Goal: Task Accomplishment & Management: Manage account settings

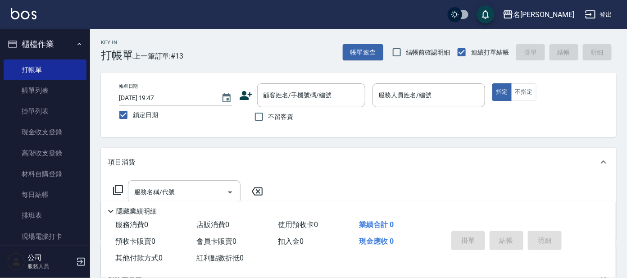
scroll to position [112, 0]
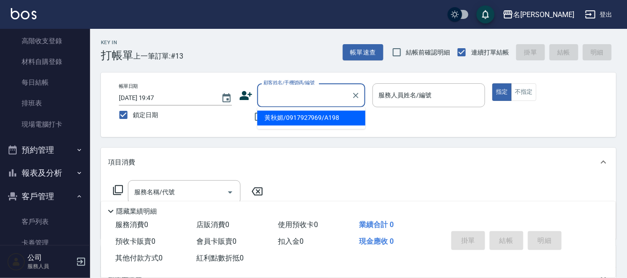
click at [280, 99] on input "顧客姓名/手機號碼/編號" at bounding box center [304, 95] width 86 height 16
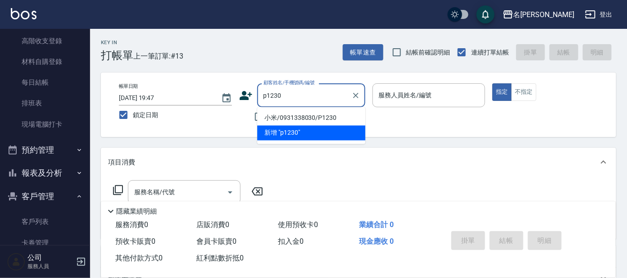
click at [267, 96] on input "p1230" at bounding box center [304, 95] width 86 height 16
click at [288, 95] on input "P1230" at bounding box center [304, 95] width 86 height 16
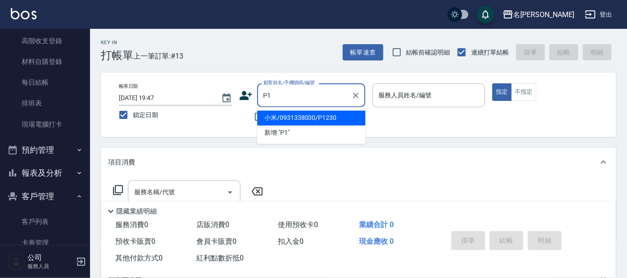
type input "P"
type input "I"
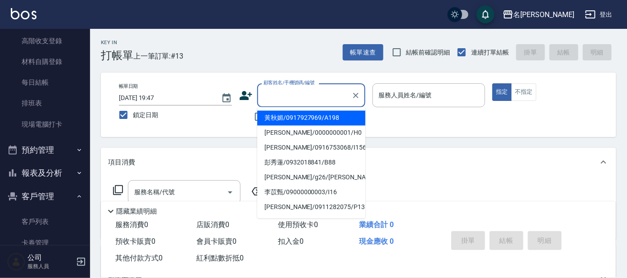
click at [290, 94] on input "顧客姓名/手機號碼/編號" at bounding box center [304, 95] width 86 height 16
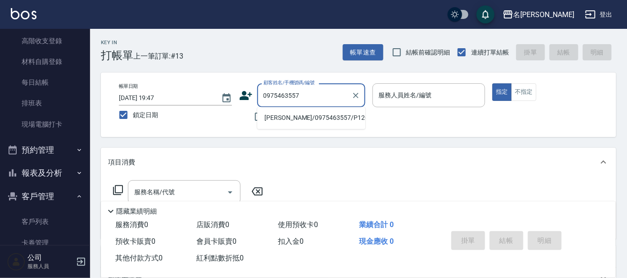
click at [285, 117] on li "[PERSON_NAME]/0975463557/P1203" at bounding box center [311, 118] width 108 height 15
type input "[PERSON_NAME]/0975463557/P1203"
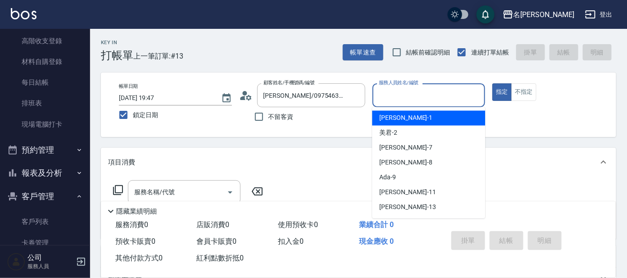
drag, startPoint x: 422, startPoint y: 94, endPoint x: 418, endPoint y: 87, distance: 7.9
click at [418, 93] on input "服務人員姓名/編號" at bounding box center [429, 95] width 105 height 16
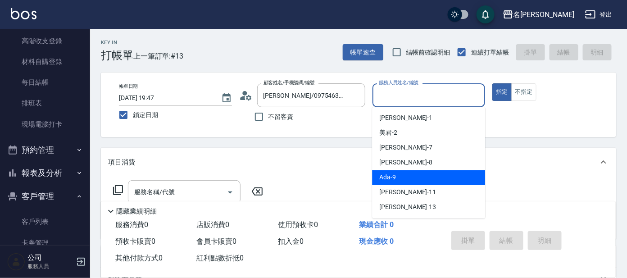
click at [391, 177] on span "Ada -9" at bounding box center [387, 177] width 17 height 9
type input "Ada-9"
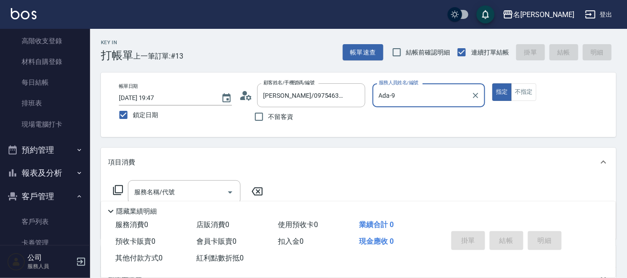
click at [119, 191] on icon at bounding box center [118, 190] width 11 height 11
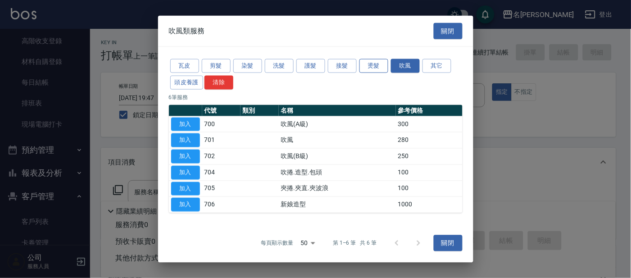
click at [365, 67] on button "燙髮" at bounding box center [373, 66] width 29 height 14
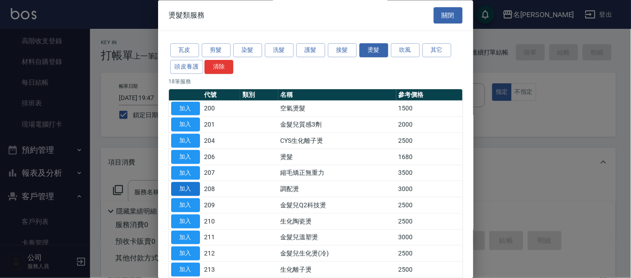
click at [188, 188] on button "加入" at bounding box center [185, 189] width 29 height 14
type input "調配燙(208)"
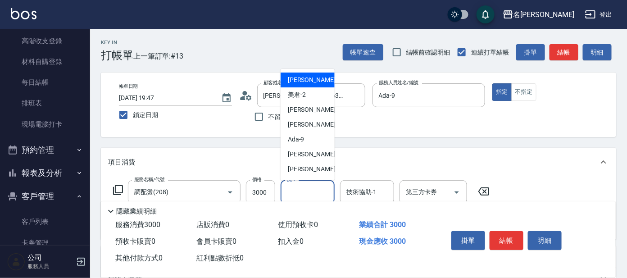
drag, startPoint x: 291, startPoint y: 196, endPoint x: 294, endPoint y: 191, distance: 5.9
click at [292, 191] on input "洗-1" at bounding box center [308, 192] width 46 height 16
click at [263, 197] on input "3000" at bounding box center [260, 192] width 29 height 24
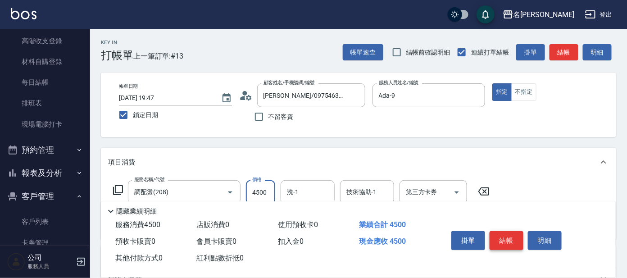
type input "4500"
click at [499, 238] on button "結帳" at bounding box center [507, 240] width 34 height 19
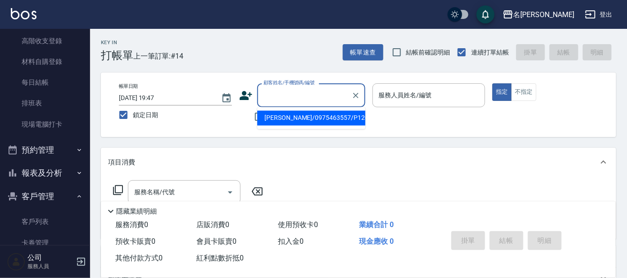
click at [288, 95] on input "顧客姓名/手機號碼/編號" at bounding box center [304, 95] width 86 height 16
type input "[PERSON_NAME]/g26/[PERSON_NAME]"
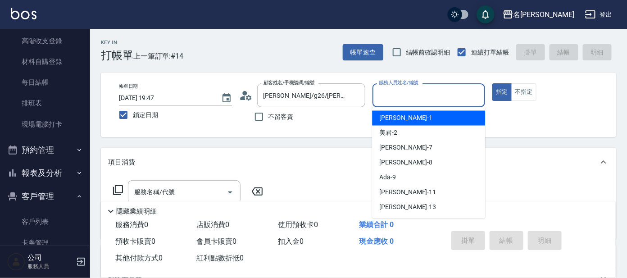
drag, startPoint x: 398, startPoint y: 97, endPoint x: 401, endPoint y: 107, distance: 10.4
click at [399, 99] on input "服務人員姓名/編號" at bounding box center [429, 95] width 105 height 16
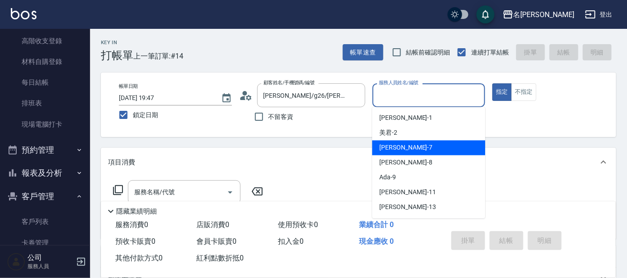
click at [389, 145] on span "[PERSON_NAME] -7" at bounding box center [405, 147] width 53 height 9
type input "[PERSON_NAME]-7"
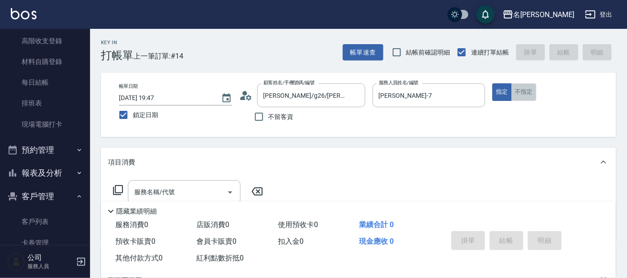
click at [522, 95] on button "不指定" at bounding box center [523, 92] width 25 height 18
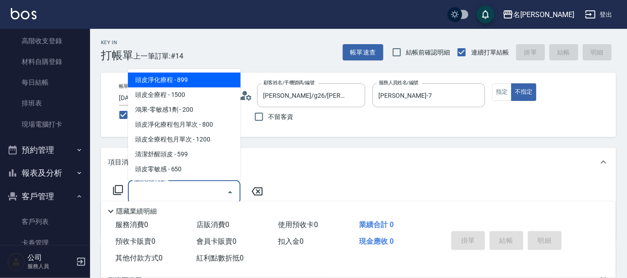
click at [159, 191] on input "服務名稱/代號" at bounding box center [177, 192] width 91 height 16
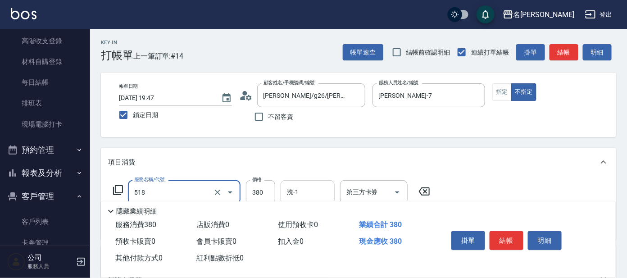
type input "舒壓+洗髮+養髮(518)"
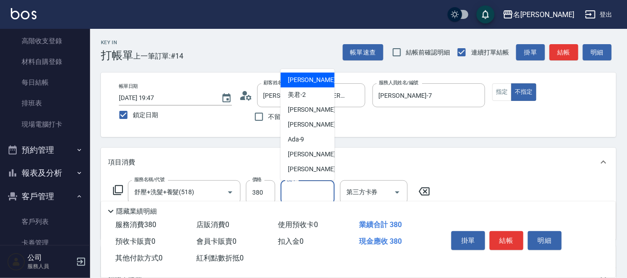
click at [295, 193] on input "洗-1" at bounding box center [308, 192] width 46 height 16
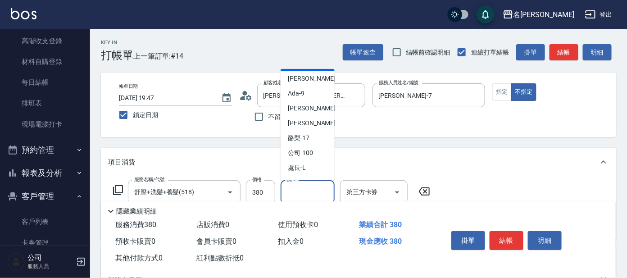
scroll to position [50, 0]
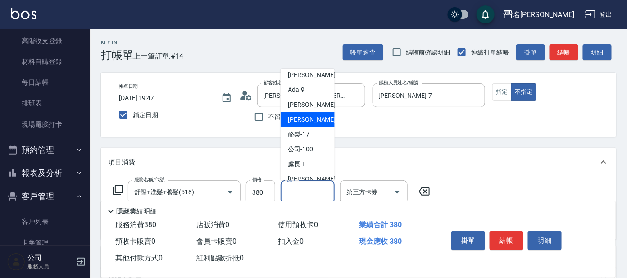
click at [306, 119] on span "[PERSON_NAME] -13" at bounding box center [316, 119] width 57 height 9
type input "[PERSON_NAME]-13"
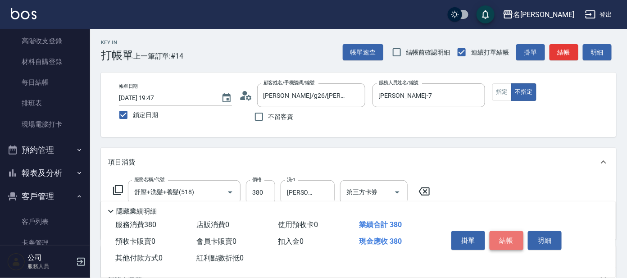
click at [508, 239] on button "結帳" at bounding box center [507, 240] width 34 height 19
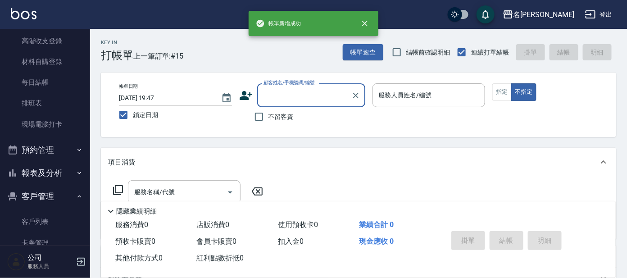
click at [304, 90] on input "顧客姓名/手機號碼/編號" at bounding box center [304, 95] width 86 height 16
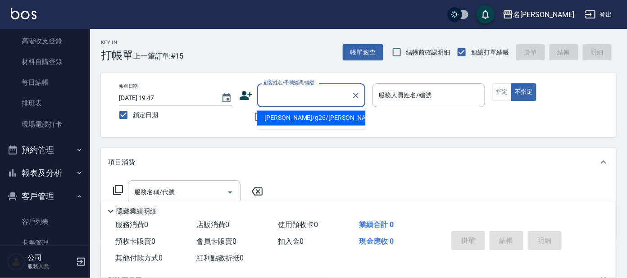
click at [299, 119] on li "[PERSON_NAME]/g26/[PERSON_NAME]" at bounding box center [311, 118] width 108 height 15
type input "[PERSON_NAME]/g26/[PERSON_NAME]"
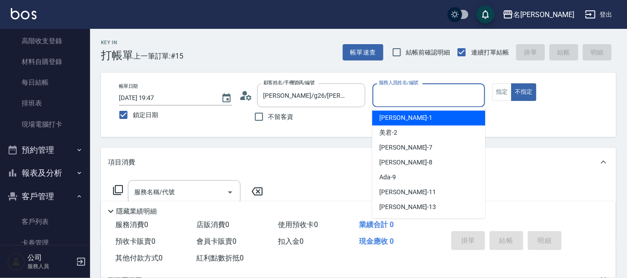
click at [417, 100] on input "服務人員姓名/編號" at bounding box center [429, 95] width 105 height 16
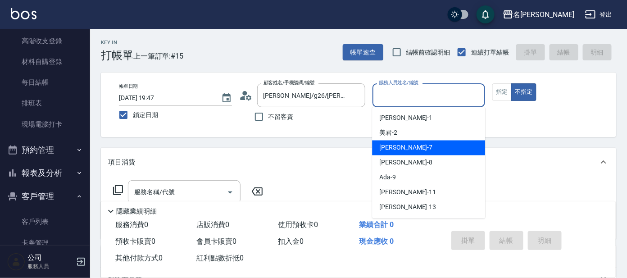
click at [389, 151] on span "[PERSON_NAME] -7" at bounding box center [405, 147] width 53 height 9
type input "[PERSON_NAME]-7"
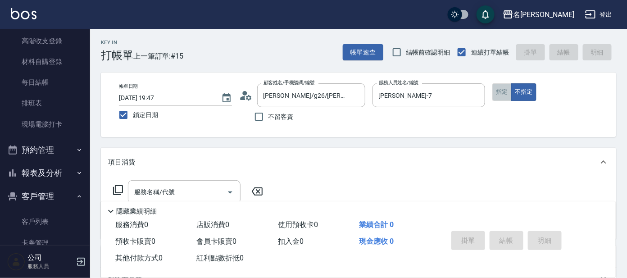
click at [497, 90] on button "指定" at bounding box center [501, 92] width 19 height 18
click at [118, 186] on icon at bounding box center [118, 190] width 11 height 11
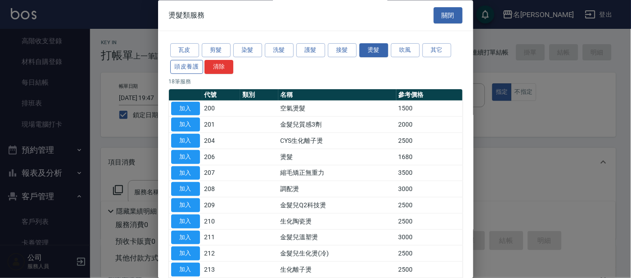
click at [182, 67] on button "頭皮養護" at bounding box center [186, 67] width 33 height 14
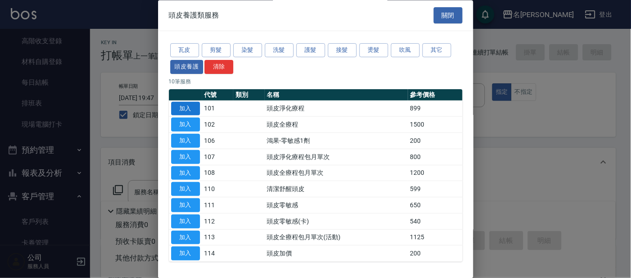
click at [187, 104] on button "加入" at bounding box center [185, 109] width 29 height 14
type input "頭皮淨化療程(101)"
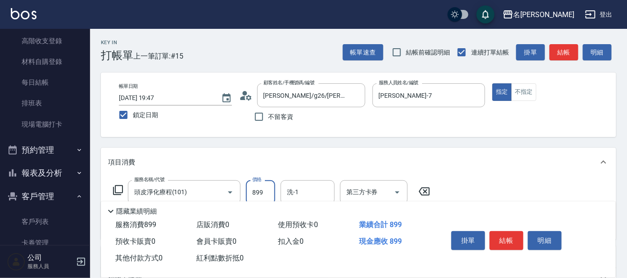
click at [269, 189] on input "899" at bounding box center [260, 192] width 29 height 24
type input "799"
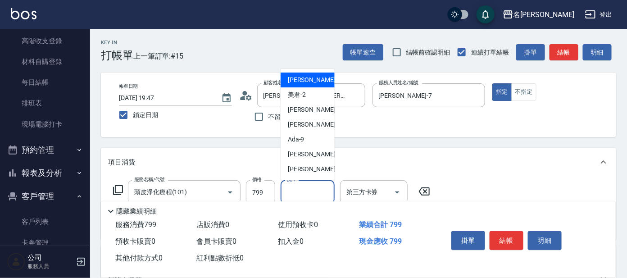
click at [294, 191] on input "洗-1" at bounding box center [308, 192] width 46 height 16
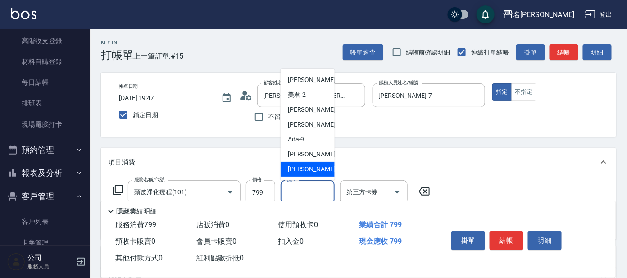
click at [300, 170] on span "[PERSON_NAME] -13" at bounding box center [316, 168] width 57 height 9
type input "[PERSON_NAME]-13"
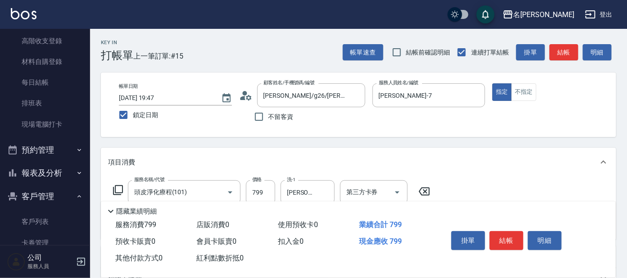
click at [118, 191] on icon at bounding box center [118, 190] width 11 height 11
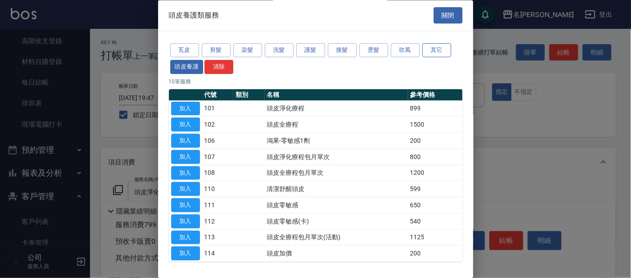
click at [430, 49] on button "其它" at bounding box center [437, 51] width 29 height 14
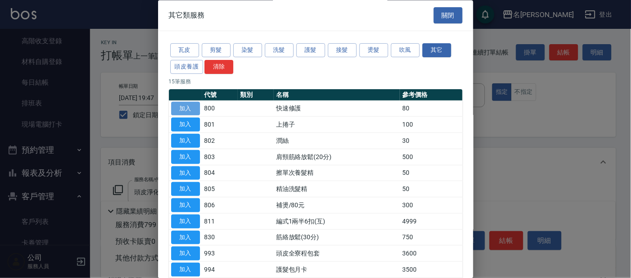
click at [187, 111] on button "加入" at bounding box center [185, 109] width 29 height 14
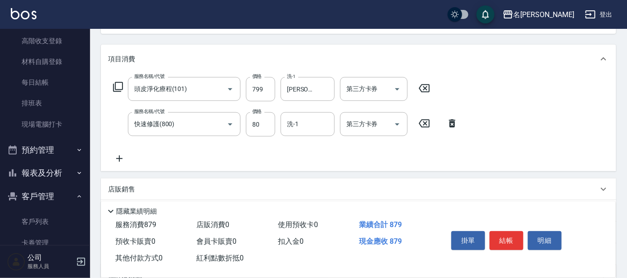
scroll to position [195, 0]
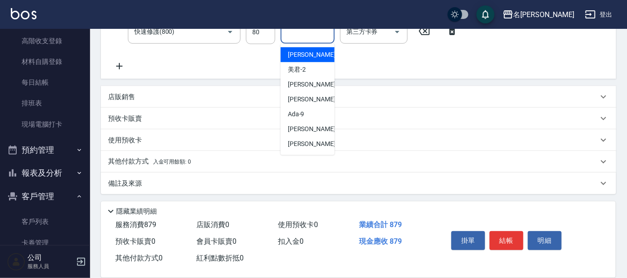
click at [305, 35] on input "洗-1" at bounding box center [308, 32] width 46 height 16
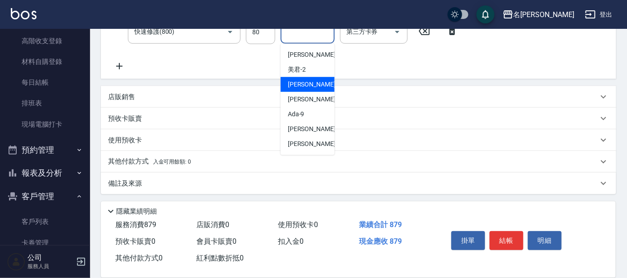
drag, startPoint x: 299, startPoint y: 83, endPoint x: 368, endPoint y: 107, distance: 72.5
click at [299, 84] on span "[PERSON_NAME] -7" at bounding box center [314, 84] width 53 height 9
type input "[PERSON_NAME]-7"
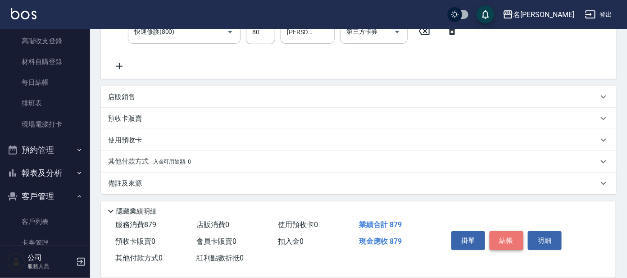
click at [521, 243] on button "結帳" at bounding box center [507, 240] width 34 height 19
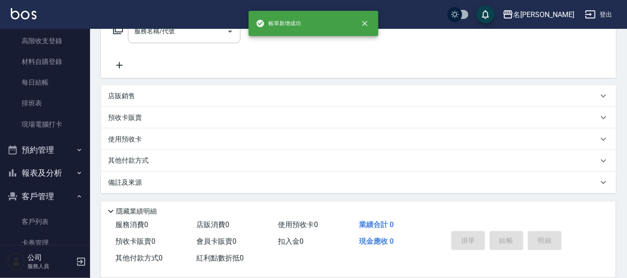
scroll to position [0, 0]
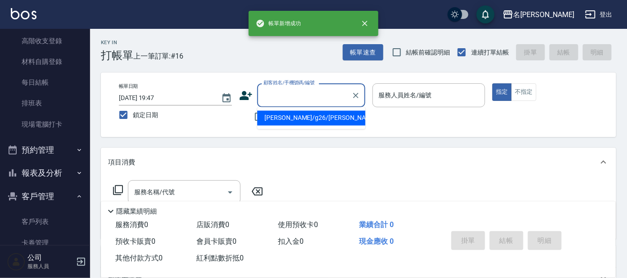
click at [288, 88] on input "顧客姓名/手機號碼/編號" at bounding box center [304, 95] width 86 height 16
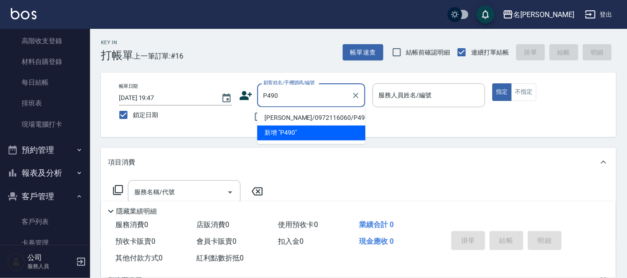
drag, startPoint x: 308, startPoint y: 116, endPoint x: 348, endPoint y: 108, distance: 41.4
click at [314, 116] on li "[PERSON_NAME]/0972116060/P490" at bounding box center [311, 118] width 108 height 15
type input "[PERSON_NAME]/0972116060/P490"
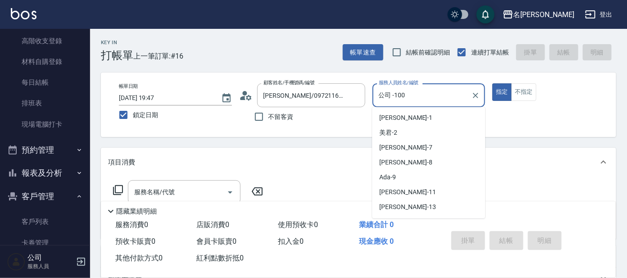
drag, startPoint x: 395, startPoint y: 98, endPoint x: 397, endPoint y: 114, distance: 15.8
click at [395, 104] on div "公司 -100 服務人員姓名/編號" at bounding box center [429, 95] width 113 height 24
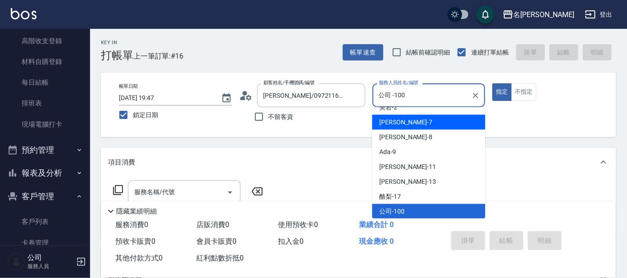
drag, startPoint x: 388, startPoint y: 124, endPoint x: 374, endPoint y: 131, distance: 15.5
click at [386, 127] on div "[PERSON_NAME] -7" at bounding box center [428, 122] width 113 height 15
type input "[PERSON_NAME]-7"
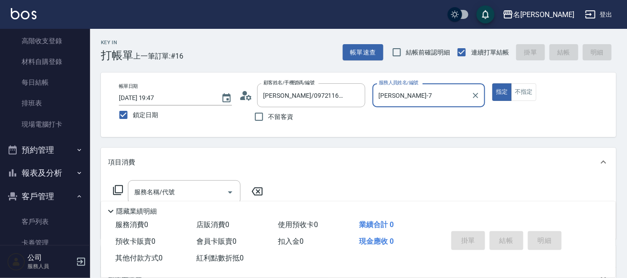
click at [116, 189] on icon at bounding box center [118, 190] width 11 height 11
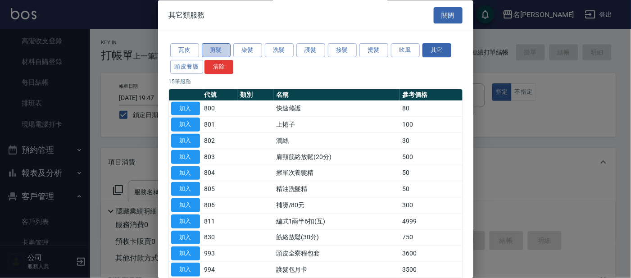
drag, startPoint x: 216, startPoint y: 50, endPoint x: 224, endPoint y: 52, distance: 8.7
click at [217, 50] on button "剪髮" at bounding box center [216, 51] width 29 height 14
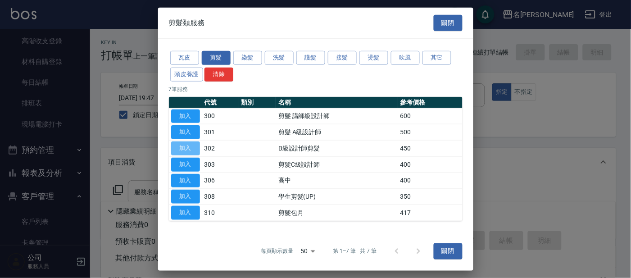
drag, startPoint x: 187, startPoint y: 150, endPoint x: 167, endPoint y: 162, distance: 23.4
click at [168, 161] on div "瓦皮 剪髮 染髮 洗髮 護髮 接髮 燙髮 吹風 其它 頭皮養護 清除 7 筆服務 代號 類別 名稱 參考價格 加入 300 剪髮 講師級設計師 600 加入 …" at bounding box center [315, 135] width 315 height 193
click at [189, 148] on button "加入" at bounding box center [185, 148] width 29 height 14
type input "B級設計師剪髮(302)"
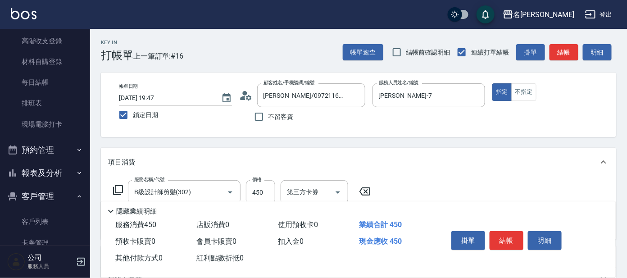
click at [118, 186] on icon at bounding box center [118, 190] width 11 height 11
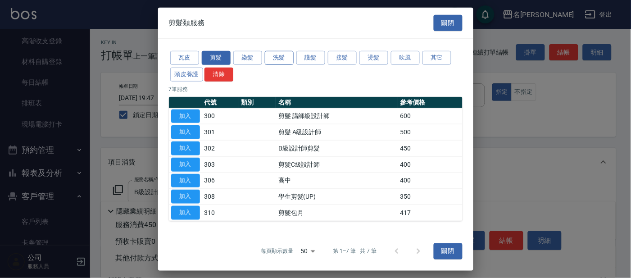
drag, startPoint x: 272, startPoint y: 55, endPoint x: 282, endPoint y: 55, distance: 10.4
click at [273, 55] on button "洗髮" at bounding box center [279, 58] width 29 height 14
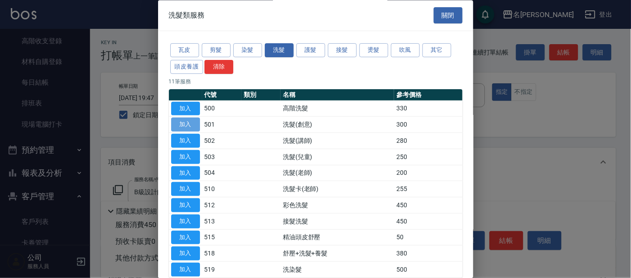
click at [192, 122] on button "加入" at bounding box center [185, 125] width 29 height 14
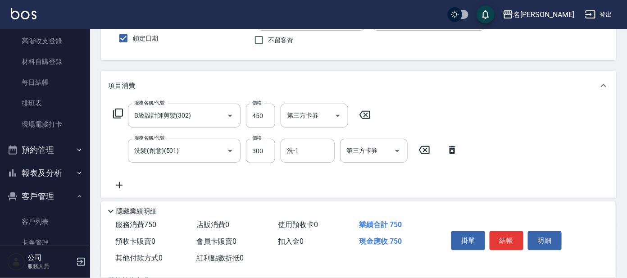
scroll to position [75, 0]
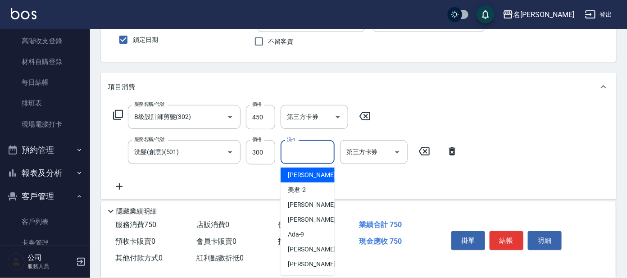
click at [303, 150] on input "洗-1" at bounding box center [308, 152] width 46 height 16
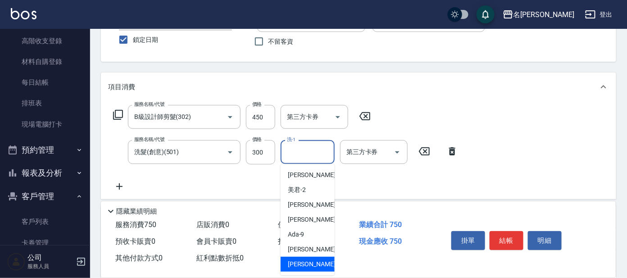
click at [303, 264] on span "[PERSON_NAME] -13" at bounding box center [316, 263] width 57 height 9
type input "[PERSON_NAME]-13"
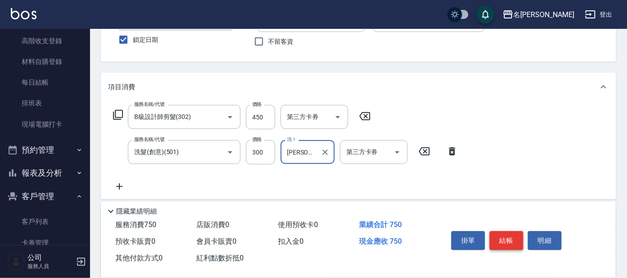
click at [506, 235] on button "結帳" at bounding box center [507, 240] width 34 height 19
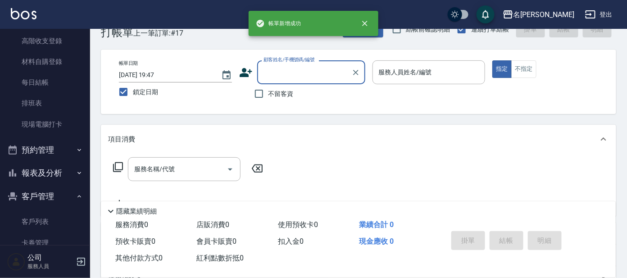
scroll to position [0, 0]
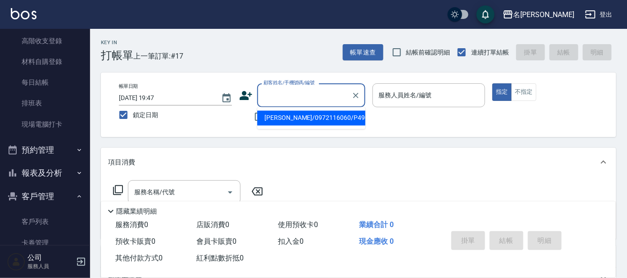
click at [283, 95] on input "顧客姓名/手機號碼/編號" at bounding box center [304, 95] width 86 height 16
type input "騰如雲/騰如雲G13/G13"
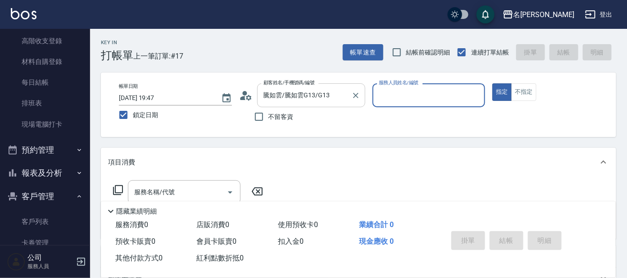
type input "[PERSON_NAME]-7"
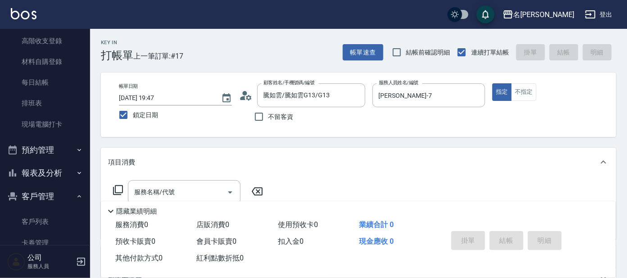
click at [118, 189] on icon at bounding box center [118, 190] width 11 height 11
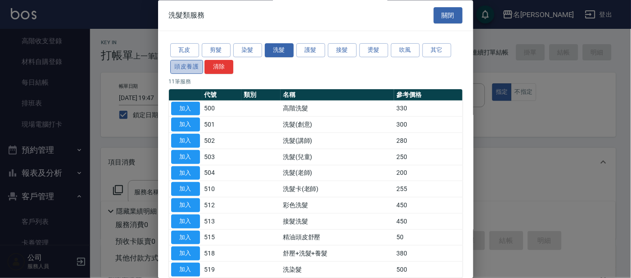
click at [194, 63] on button "頭皮養護" at bounding box center [186, 67] width 33 height 14
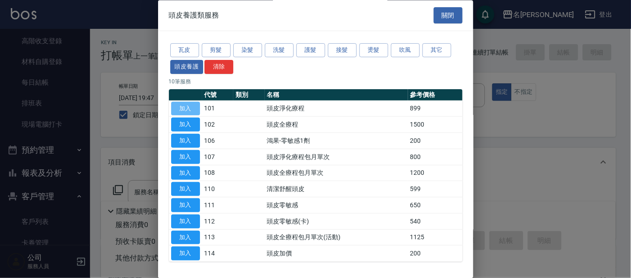
drag, startPoint x: 182, startPoint y: 109, endPoint x: 199, endPoint y: 118, distance: 19.0
click at [184, 108] on button "加入" at bounding box center [185, 109] width 29 height 14
type input "頭皮淨化療程(101)"
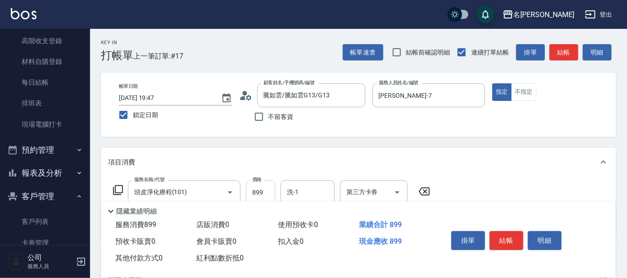
click at [267, 194] on input "899" at bounding box center [260, 192] width 29 height 24
type input "799"
click at [292, 194] on input "洗-1" at bounding box center [308, 192] width 46 height 16
click at [121, 185] on icon at bounding box center [118, 190] width 11 height 11
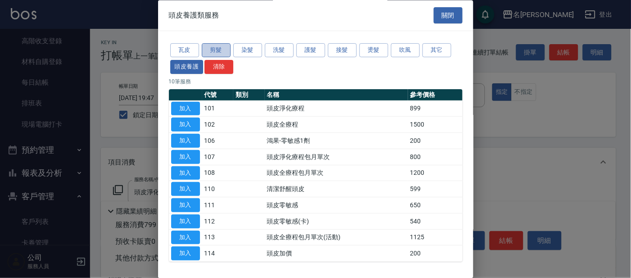
click at [216, 52] on button "剪髮" at bounding box center [216, 51] width 29 height 14
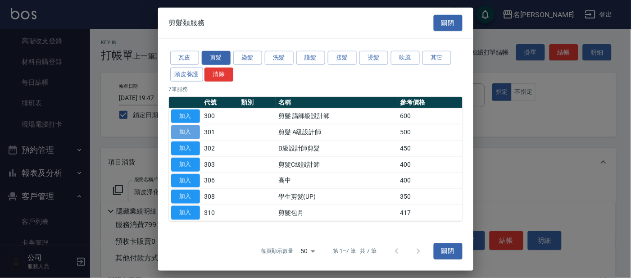
click at [190, 129] on button "加入" at bounding box center [185, 132] width 29 height 14
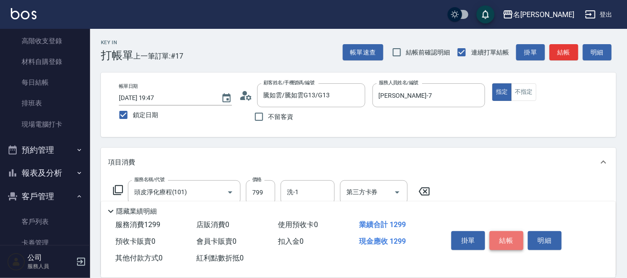
click at [506, 236] on button "結帳" at bounding box center [507, 240] width 34 height 19
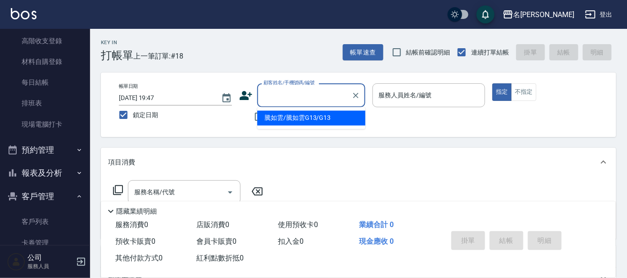
click at [275, 93] on input "顧客姓名/手機號碼/編號" at bounding box center [304, 95] width 86 height 16
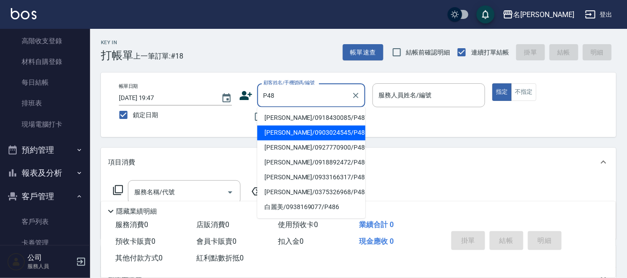
click at [293, 132] on li "[PERSON_NAME]/0903024545/P48" at bounding box center [311, 133] width 108 height 15
type input "[PERSON_NAME]/0903024545/P48"
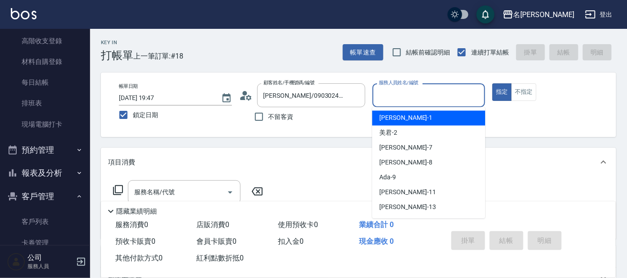
click at [408, 101] on input "服務人員姓名/編號" at bounding box center [429, 95] width 105 height 16
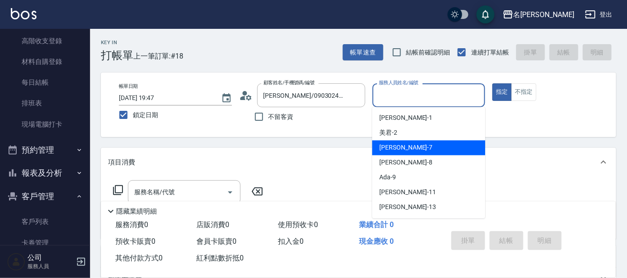
click at [382, 152] on span "[PERSON_NAME] -7" at bounding box center [405, 147] width 53 height 9
type input "[PERSON_NAME]-7"
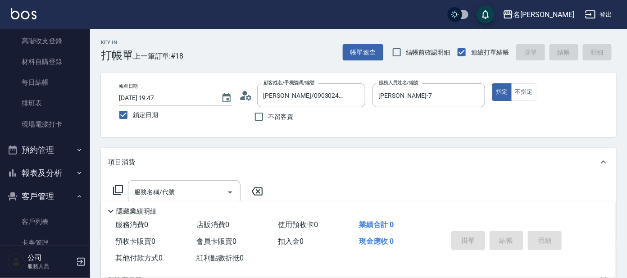
click at [117, 188] on icon at bounding box center [118, 190] width 11 height 11
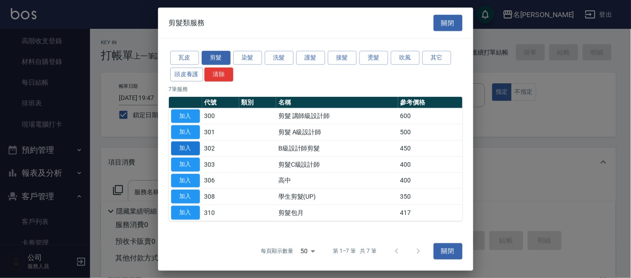
click at [181, 149] on button "加入" at bounding box center [185, 148] width 29 height 14
type input "B級設計師剪髮(302)"
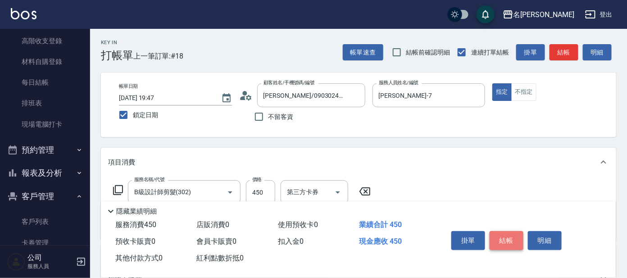
click at [500, 238] on button "結帳" at bounding box center [507, 240] width 34 height 19
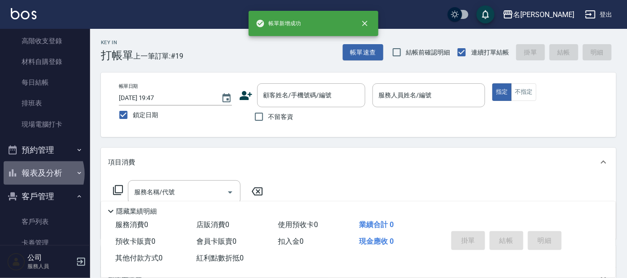
click at [38, 173] on button "報表及分析" at bounding box center [45, 172] width 83 height 23
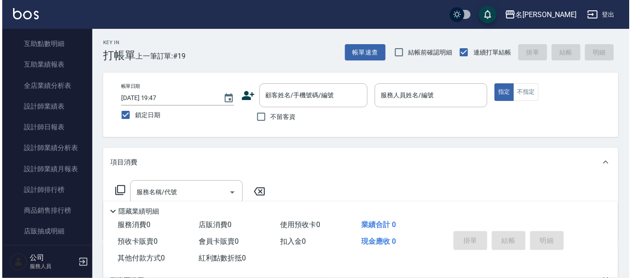
scroll to position [374, 0]
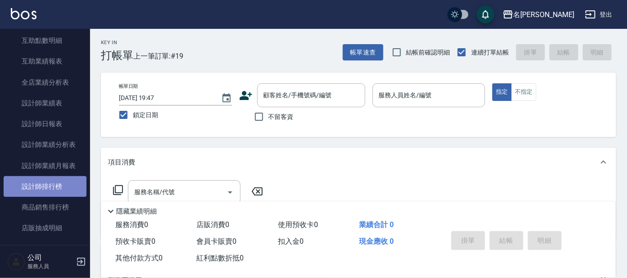
click at [51, 183] on link "設計師排行榜" at bounding box center [45, 186] width 83 height 21
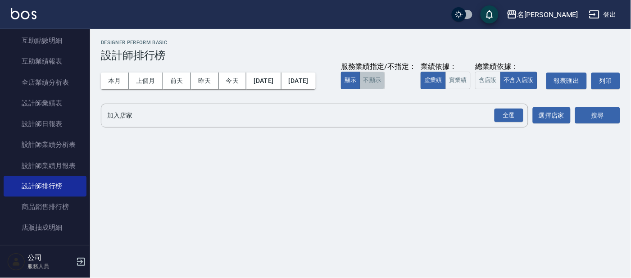
drag, startPoint x: 130, startPoint y: 109, endPoint x: 142, endPoint y: 111, distance: 12.4
click at [360, 89] on button "不顯示" at bounding box center [372, 81] width 25 height 18
click at [445, 89] on button "實業績" at bounding box center [457, 81] width 25 height 18
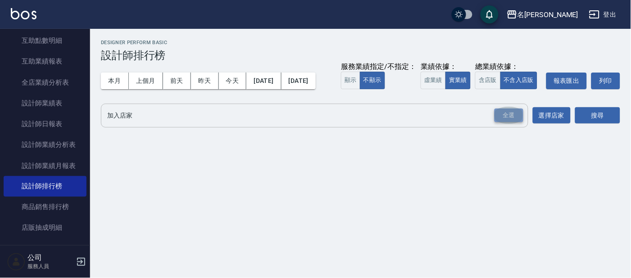
drag, startPoint x: 512, startPoint y: 130, endPoint x: 521, endPoint y: 132, distance: 8.7
click at [512, 123] on div "全選" at bounding box center [509, 116] width 29 height 14
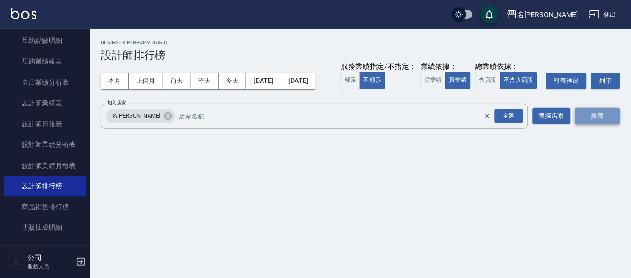
click at [594, 124] on button "搜尋" at bounding box center [597, 116] width 45 height 17
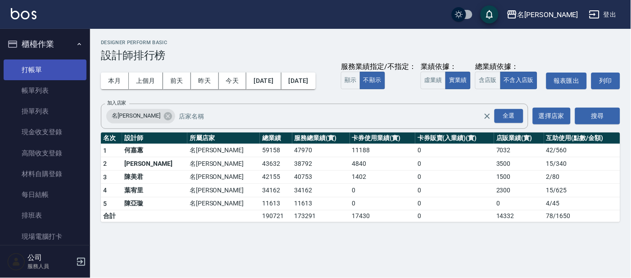
click at [27, 71] on link "打帳單" at bounding box center [45, 69] width 83 height 21
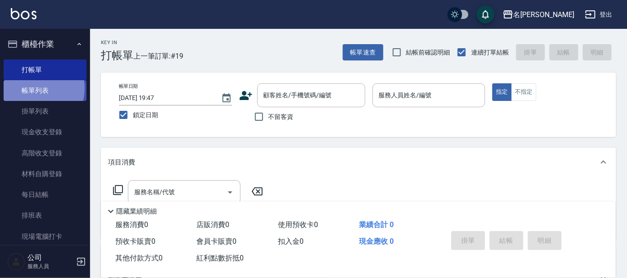
click at [35, 88] on link "帳單列表" at bounding box center [45, 90] width 83 height 21
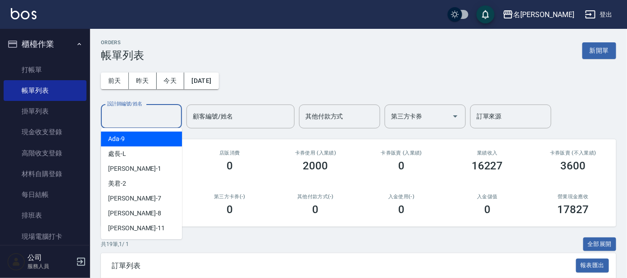
drag, startPoint x: 141, startPoint y: 114, endPoint x: 148, endPoint y: 128, distance: 15.3
click at [141, 116] on input "設計師編號/姓名" at bounding box center [141, 117] width 73 height 16
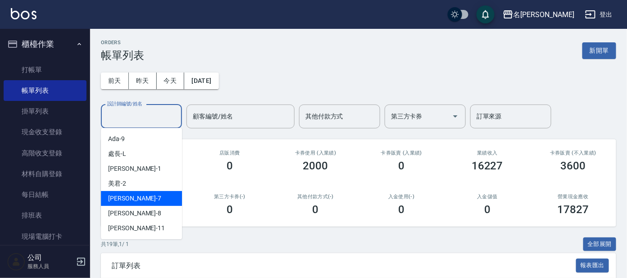
click at [119, 194] on span "[PERSON_NAME] -7" at bounding box center [134, 198] width 53 height 9
type input "[PERSON_NAME]-7"
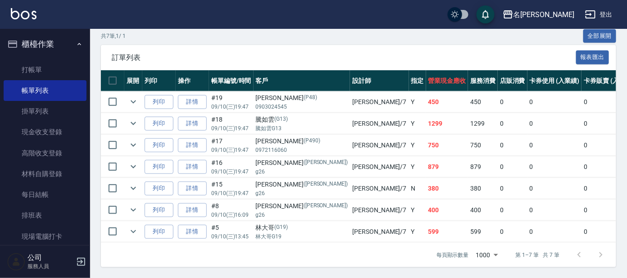
scroll to position [216, 0]
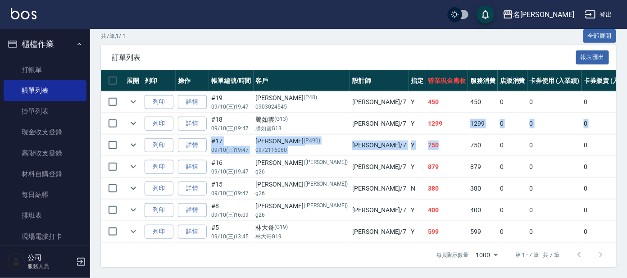
click at [363, 133] on tbody "列印 詳情 #19 09/10 (三) 19:47 [PERSON_NAME](P48) 0903024545 [PERSON_NAME] /7 Y 450 …" at bounding box center [520, 166] width 838 height 151
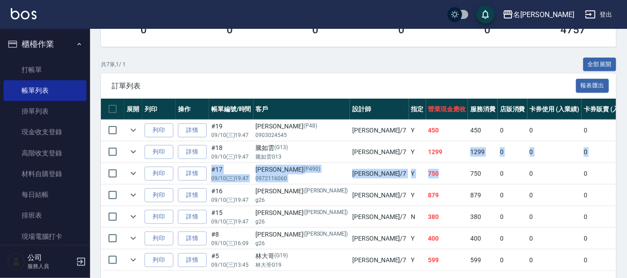
scroll to position [178, 0]
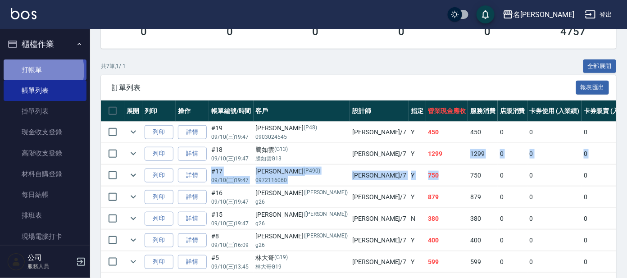
click at [35, 70] on link "打帳單" at bounding box center [45, 69] width 83 height 21
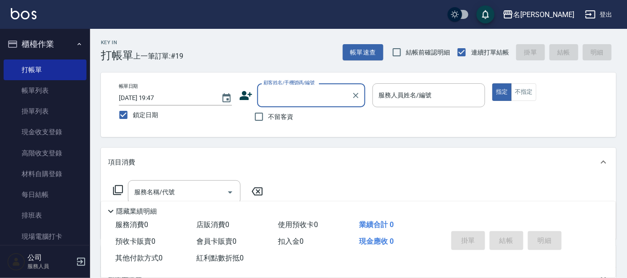
click at [133, 117] on span "鎖定日期" at bounding box center [145, 114] width 25 height 9
click at [133, 117] on input "鎖定日期" at bounding box center [123, 114] width 19 height 19
checkbox input "false"
type input "[DATE] 20:31"
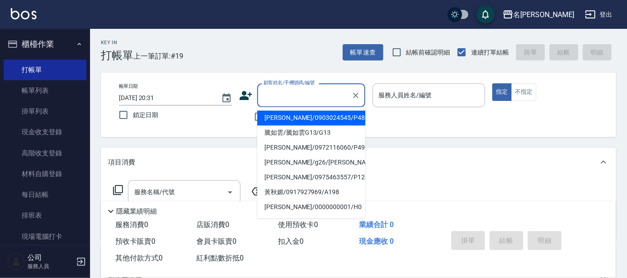
click at [286, 88] on div "顧客姓名/手機號碼/編號 顧客姓名/手機號碼/編號" at bounding box center [311, 95] width 108 height 24
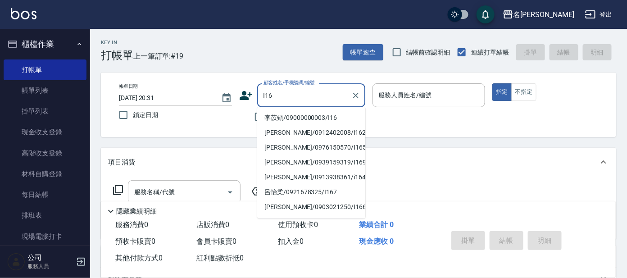
type input "李苡甄/09000000003/I16"
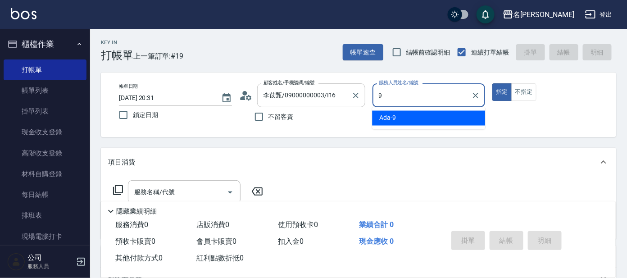
type input "Ada-9"
type button "true"
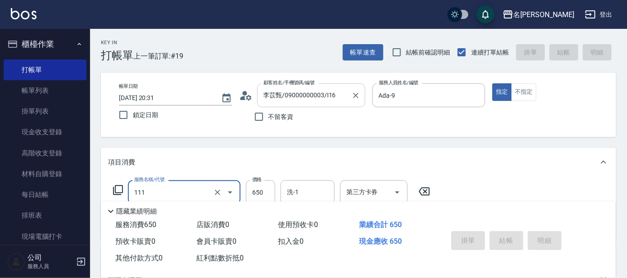
type input "111"
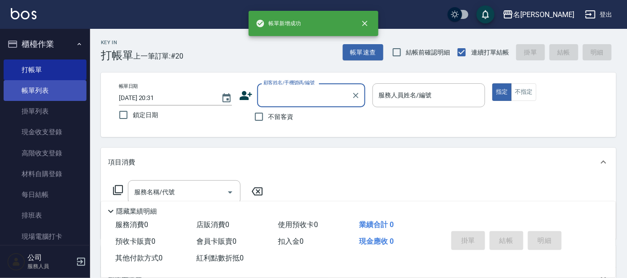
click at [55, 88] on link "帳單列表" at bounding box center [45, 90] width 83 height 21
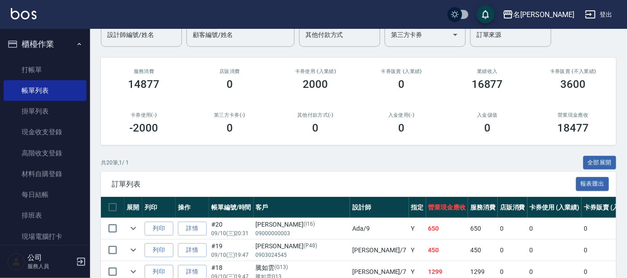
scroll to position [112, 0]
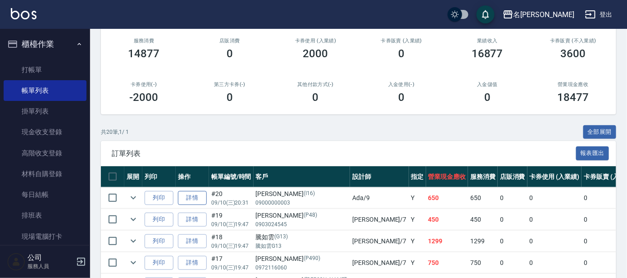
click at [182, 192] on link "詳情" at bounding box center [192, 198] width 29 height 14
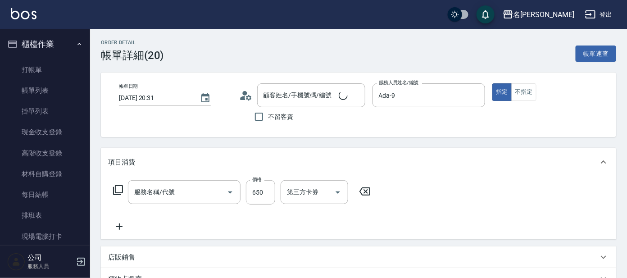
type input "Ada-9"
type input "頭皮零敏感(111)"
type input "李苡甄/09000000003/I16"
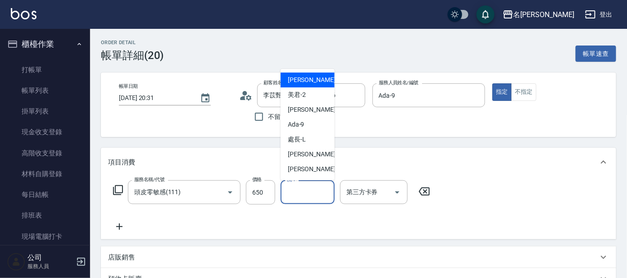
click at [314, 195] on input "洗-1" at bounding box center [308, 192] width 46 height 16
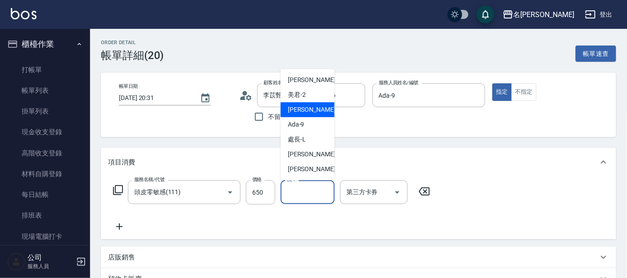
click at [315, 113] on div "[PERSON_NAME] -8" at bounding box center [308, 109] width 54 height 15
type input "[PERSON_NAME]-8"
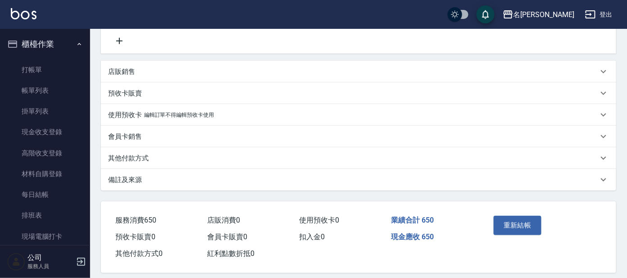
scroll to position [193, 0]
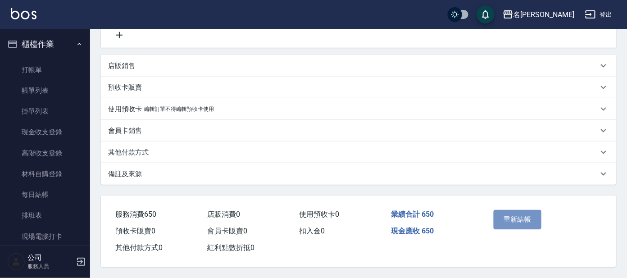
click at [513, 214] on button "重新結帳" at bounding box center [518, 219] width 48 height 19
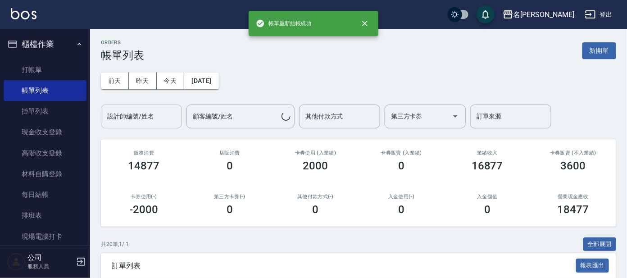
click at [129, 117] on input "設計師編號/姓名" at bounding box center [141, 117] width 73 height 16
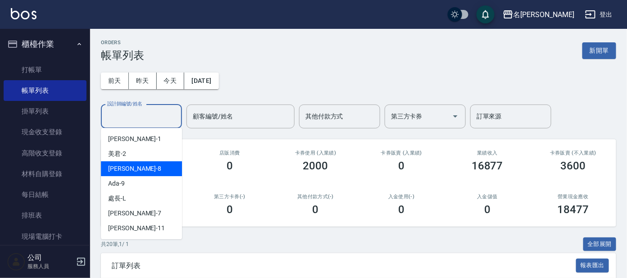
click at [132, 166] on div "[PERSON_NAME] -8" at bounding box center [141, 168] width 81 height 15
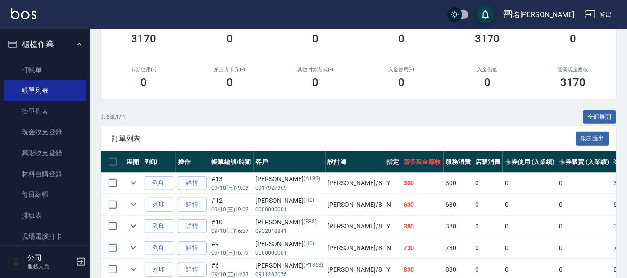
scroll to position [56, 0]
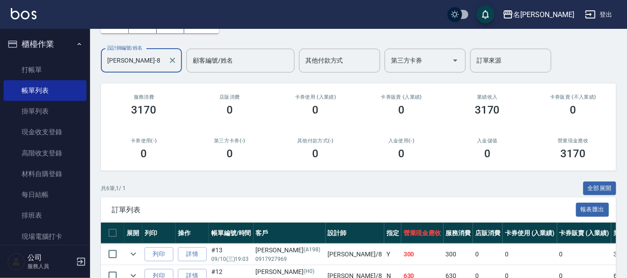
click at [127, 68] on div "[PERSON_NAME]-8 設計師編號/姓名" at bounding box center [141, 61] width 81 height 24
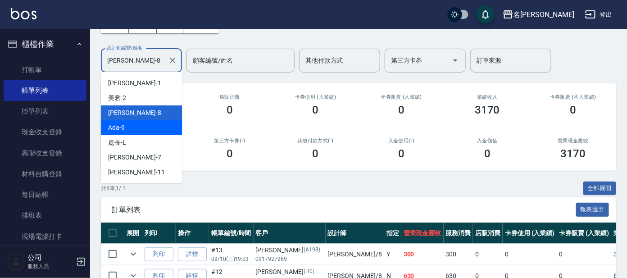
click at [135, 127] on div "Ada -9" at bounding box center [141, 127] width 81 height 15
type input "Ada-9"
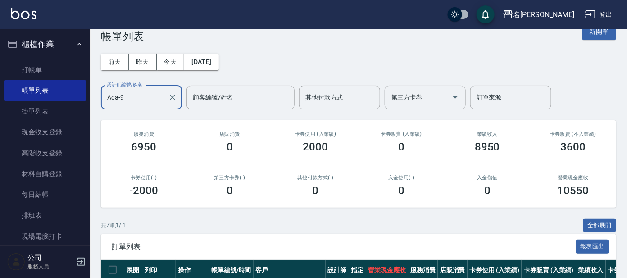
scroll to position [112, 0]
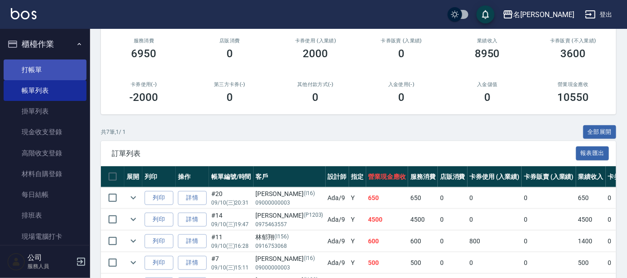
click at [51, 63] on link "打帳單" at bounding box center [45, 69] width 83 height 21
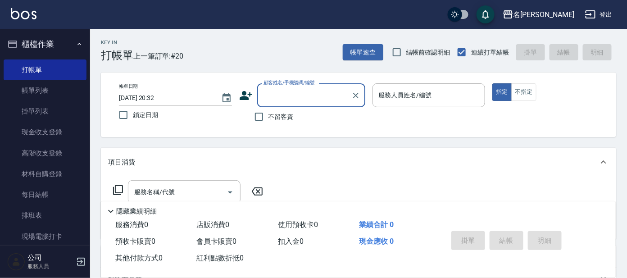
click at [298, 86] on div "顧客姓名/手機號碼/編號" at bounding box center [311, 95] width 108 height 24
click at [295, 94] on input "顧客姓名/手機號碼/編號" at bounding box center [304, 95] width 86 height 16
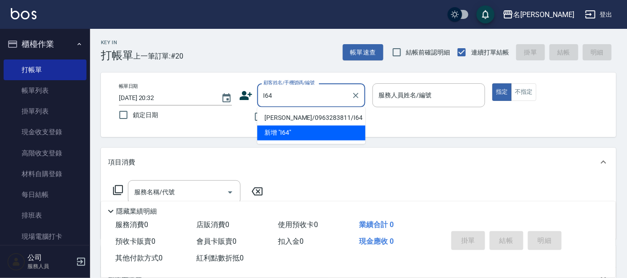
click at [302, 119] on li "[PERSON_NAME]/0963283811/I64" at bounding box center [311, 118] width 108 height 15
type input "[PERSON_NAME]/0963283811/I64"
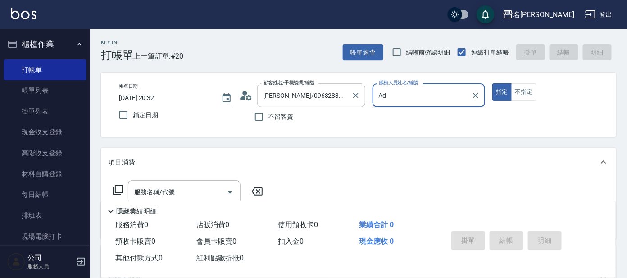
type input "A"
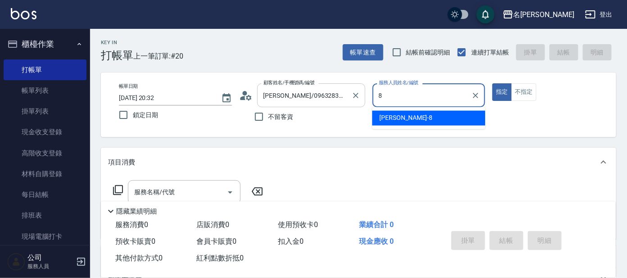
type input "[PERSON_NAME]-8"
type button "true"
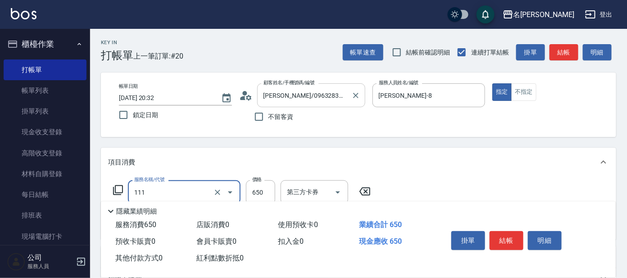
type input "頭皮零敏感(111)"
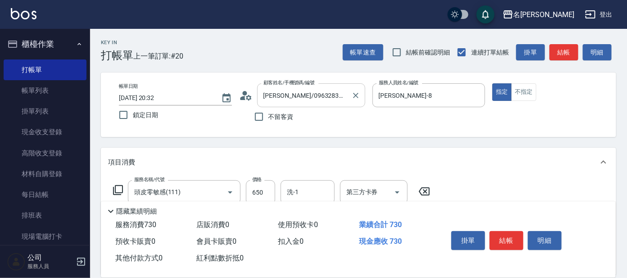
type input "快速修護(800)"
type input "[PERSON_NAME]-8"
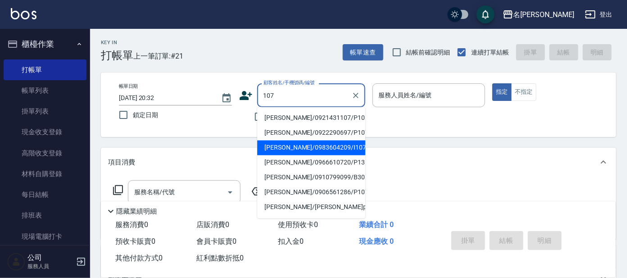
click at [326, 146] on li "[PERSON_NAME]/0983604209/I107" at bounding box center [311, 148] width 108 height 15
type input "[PERSON_NAME]/0983604209/I107"
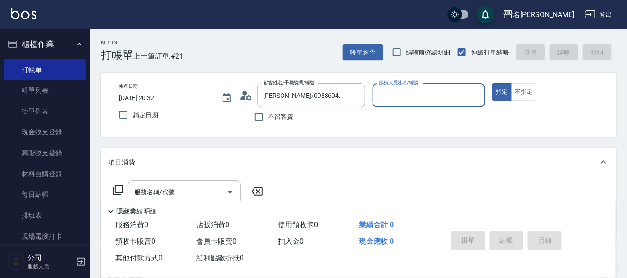
type input "Ada-9"
click at [197, 195] on input "服務名稱/代號" at bounding box center [177, 192] width 91 height 16
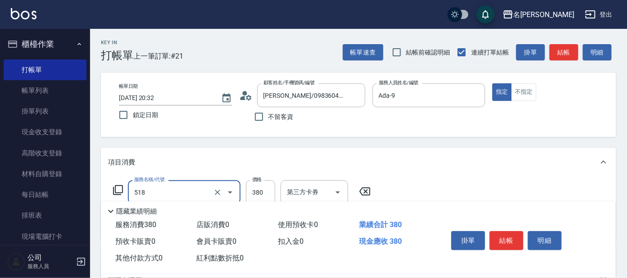
type input "舒壓+洗髮+養髮(518)"
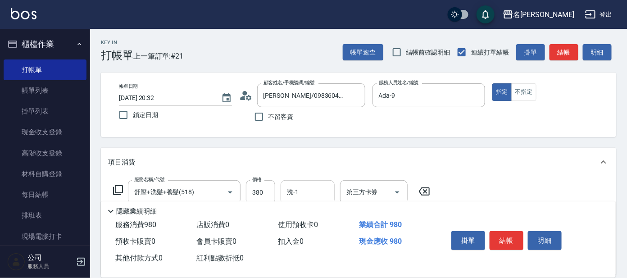
type input "剪髮 講師級設計師(300)"
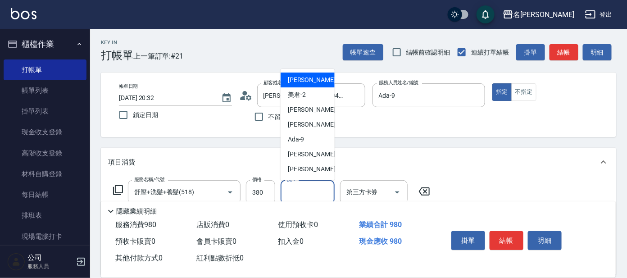
drag, startPoint x: 310, startPoint y: 196, endPoint x: 304, endPoint y: 190, distance: 8.9
click at [310, 196] on input "洗-1" at bounding box center [308, 192] width 46 height 16
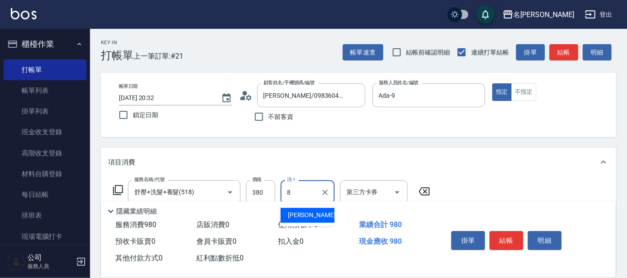
type input "[PERSON_NAME]-8"
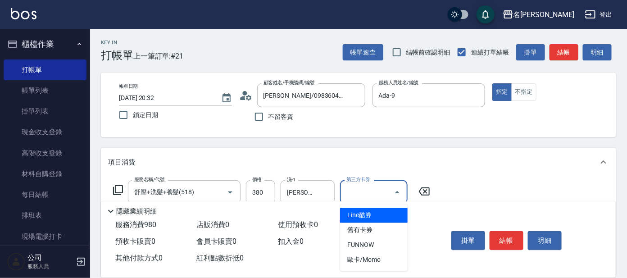
click at [422, 153] on div "項目消費" at bounding box center [358, 162] width 515 height 29
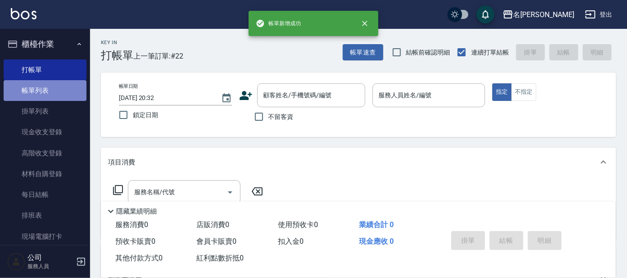
click at [48, 89] on link "帳單列表" at bounding box center [45, 90] width 83 height 21
click at [49, 89] on link "帳單列表" at bounding box center [45, 90] width 83 height 21
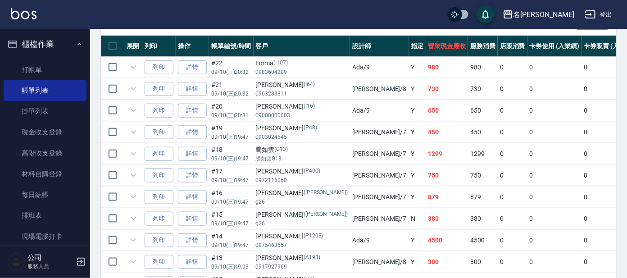
scroll to position [268, 0]
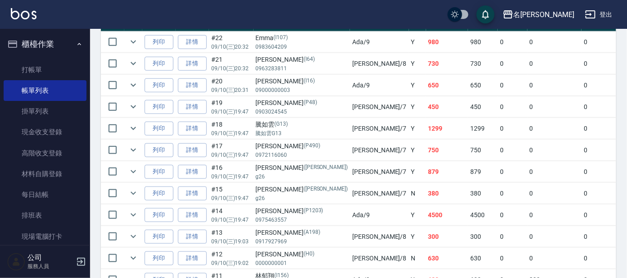
drag, startPoint x: 133, startPoint y: 174, endPoint x: 127, endPoint y: 177, distance: 6.9
click at [131, 175] on icon "expand row" at bounding box center [133, 171] width 11 height 11
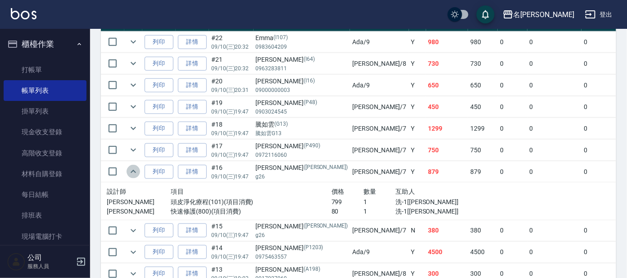
click at [127, 172] on button "expand row" at bounding box center [134, 172] width 14 height 14
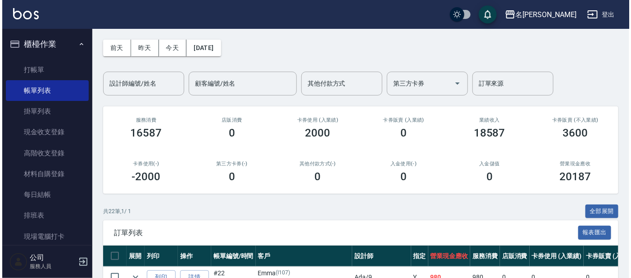
scroll to position [0, 0]
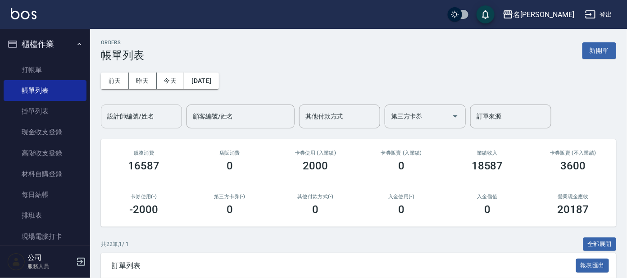
drag, startPoint x: 135, startPoint y: 109, endPoint x: 132, endPoint y: 115, distance: 7.3
click at [135, 109] on div "設計師編號/姓名 設計師編號/姓名" at bounding box center [141, 117] width 81 height 24
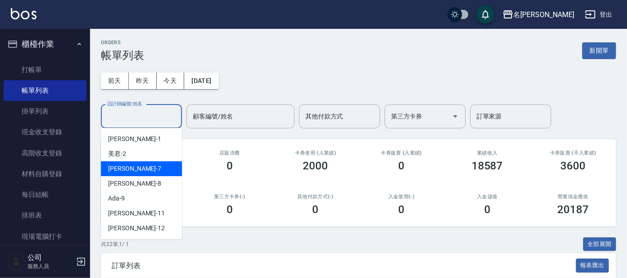
click at [132, 164] on div "[PERSON_NAME] -7" at bounding box center [141, 168] width 81 height 15
type input "[PERSON_NAME]-7"
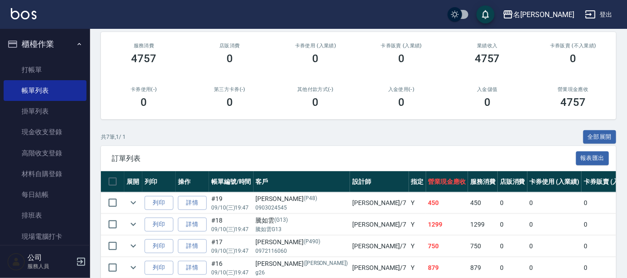
scroll to position [168, 0]
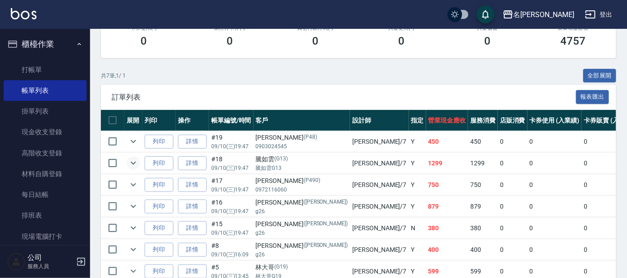
click at [131, 160] on icon "expand row" at bounding box center [133, 163] width 11 height 11
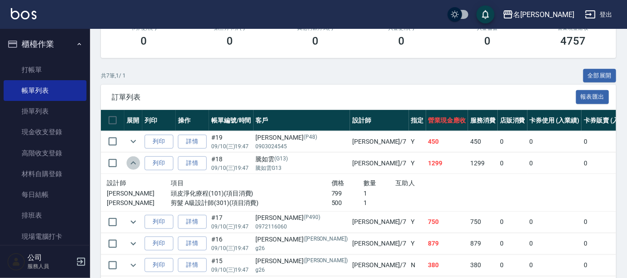
click at [130, 160] on icon "expand row" at bounding box center [133, 163] width 11 height 11
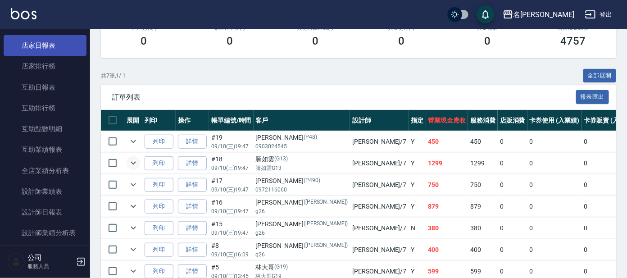
scroll to position [189, 0]
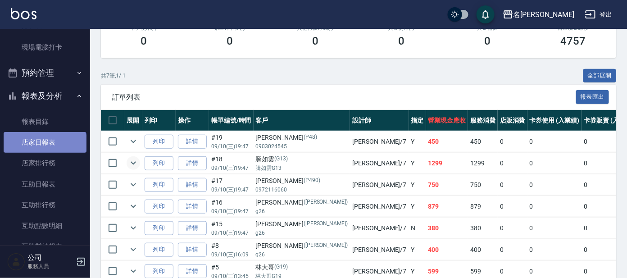
click at [44, 147] on link "店家日報表" at bounding box center [45, 142] width 83 height 21
